Goal: Task Accomplishment & Management: Complete application form

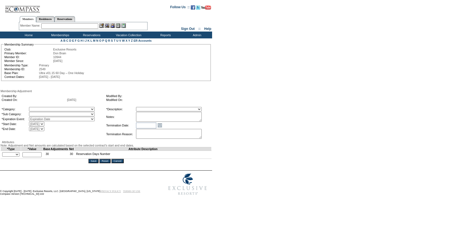
click at [173, 121] on textarea at bounding box center [169, 117] width 66 height 10
paste textarea "Per [PERSON_NAME] case [DATE] and [PERSON_NAME]/[PERSON_NAME] approval, rolling…"
type textarea "Per [PERSON_NAME] case [DATE] and [PERSON_NAME]/[PERSON_NAME] approval, rolling…"
click at [67, 109] on select "A La Carte Days Contract Election Days Converted Days Coronavirus Other Referra…" at bounding box center [62, 109] width 66 height 4
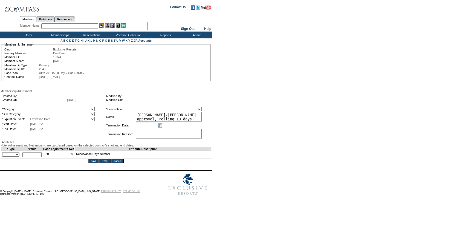
select select "781"
click at [40, 108] on select "A La Carte Days Contract Election Days Converted Days Coronavirus Other Referra…" at bounding box center [62, 109] width 66 height 4
click at [47, 116] on select "Rollover Days" at bounding box center [62, 114] width 66 height 4
select select "782"
click at [40, 113] on select "Rollover Days" at bounding box center [62, 114] width 66 height 4
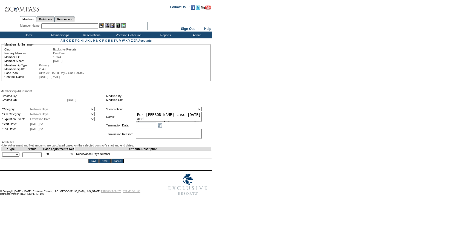
click at [178, 111] on select "Membership/Transfer Fee Adjustment Membership Fee Adjustment Add-On Fee Adjustm…" at bounding box center [169, 109] width 66 height 4
select select "275"
click at [146, 108] on select "Membership/Transfer Fee Adjustment Membership Fee Adjustment Add-On Fee Adjustm…" at bounding box center [169, 109] width 66 height 4
click at [10, 156] on select "+ - Override" at bounding box center [10, 154] width 17 height 4
select select "1"
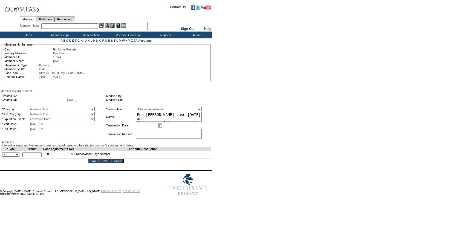
click at [4, 156] on select "+ - Override" at bounding box center [10, 154] width 17 height 4
click at [32, 157] on input "text" at bounding box center [31, 154] width 19 height 5
type input "10"
click at [94, 163] on input "Save" at bounding box center [93, 161] width 10 height 4
